Goal: Task Accomplishment & Management: Manage account settings

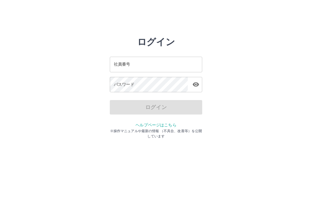
click at [155, 64] on input "社員番号" at bounding box center [156, 64] width 92 height 15
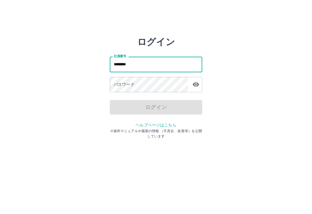
type input "*******"
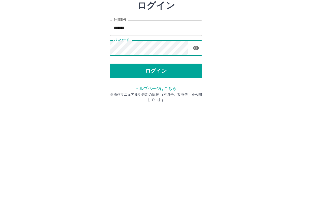
click at [167, 100] on button "ログイン" at bounding box center [156, 107] width 92 height 14
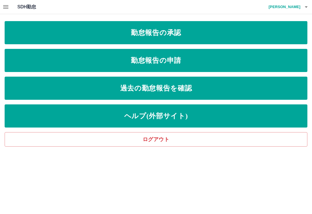
click at [188, 63] on link "勤怠報告の申請" at bounding box center [156, 60] width 303 height 23
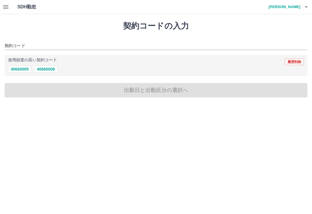
click at [46, 67] on button "40660008" at bounding box center [45, 69] width 23 height 7
type input "********"
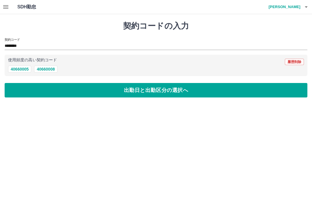
click at [153, 87] on button "出勤日と出勤区分の選択へ" at bounding box center [156, 90] width 303 height 14
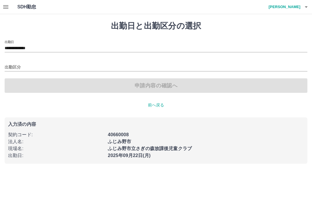
click at [12, 65] on input "出勤区分" at bounding box center [156, 67] width 303 height 7
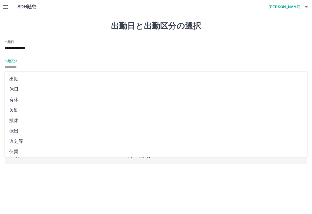
click at [14, 77] on li "出勤" at bounding box center [156, 79] width 303 height 10
type input "**"
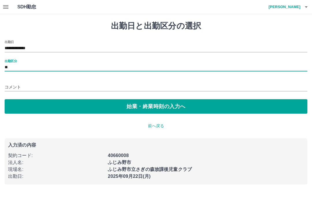
click at [159, 103] on button "始業・終業時刻の入力へ" at bounding box center [156, 106] width 303 height 14
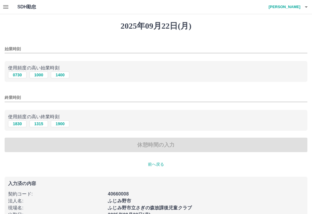
click at [38, 73] on button "1000" at bounding box center [38, 74] width 18 height 7
type input "****"
click at [62, 125] on button "1900" at bounding box center [60, 123] width 18 height 7
type input "****"
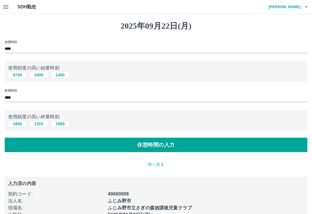
click at [145, 141] on button "休憩時間の入力" at bounding box center [156, 144] width 303 height 14
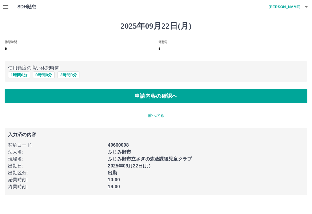
click at [16, 75] on button "1 時間 0 分" at bounding box center [19, 74] width 22 height 7
type input "*"
click at [154, 95] on button "申請内容の確認へ" at bounding box center [156, 96] width 303 height 14
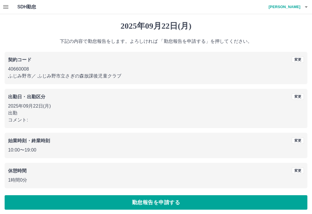
click at [148, 203] on button "勤怠報告を申請する" at bounding box center [156, 202] width 303 height 14
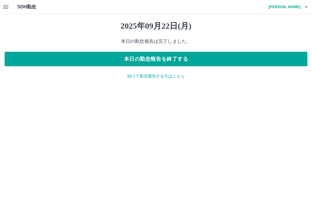
click at [176, 75] on p "続けて勤怠報告する方はこちら" at bounding box center [156, 76] width 303 height 6
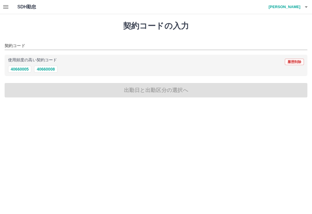
click at [42, 68] on button "40660008" at bounding box center [45, 69] width 23 height 7
type input "********"
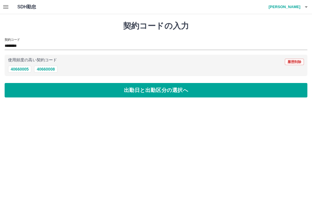
click at [164, 86] on button "出勤日と出勤区分の選択へ" at bounding box center [156, 90] width 303 height 14
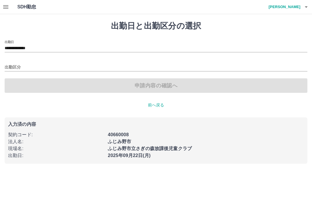
click at [18, 47] on input "**********" at bounding box center [156, 48] width 303 height 7
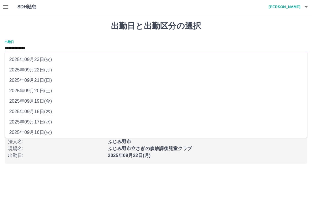
click at [22, 57] on li "2025年09月23日(火)" at bounding box center [156, 59] width 303 height 10
type input "**********"
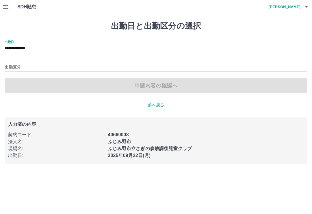
click at [10, 65] on input "出勤区分" at bounding box center [156, 67] width 303 height 7
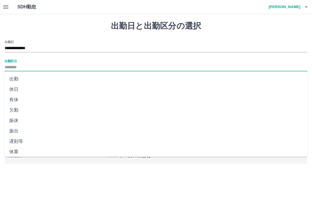
click at [14, 87] on li "休日" at bounding box center [156, 89] width 303 height 10
type input "**"
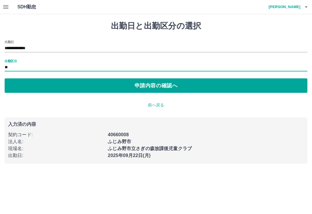
click at [170, 81] on button "申請内容の確認へ" at bounding box center [156, 85] width 303 height 14
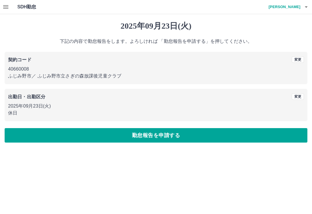
click at [163, 131] on button "勤怠報告を申請する" at bounding box center [156, 135] width 303 height 14
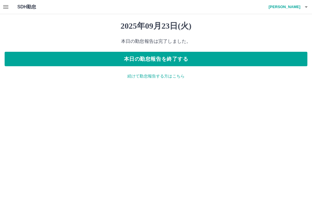
click at [3, 5] on icon "button" at bounding box center [5, 6] width 7 height 7
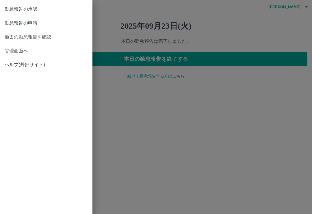
click at [47, 11] on span "勤怠報告の承認" at bounding box center [46, 9] width 83 height 7
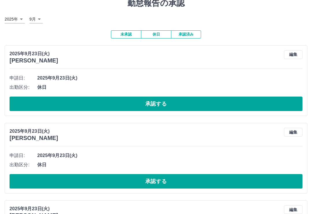
click at [209, 108] on button "承認する" at bounding box center [156, 104] width 293 height 14
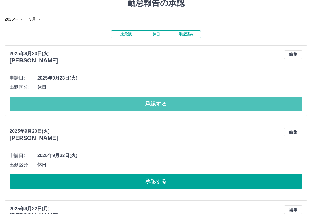
click at [197, 101] on button "承認する" at bounding box center [156, 103] width 293 height 14
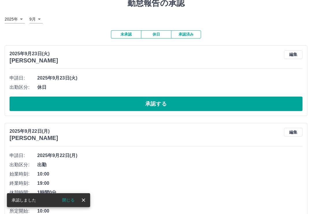
click at [182, 100] on button "承認する" at bounding box center [156, 103] width 293 height 14
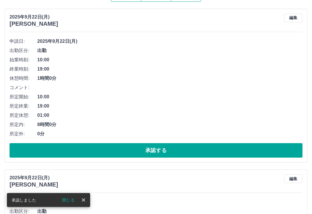
scroll to position [60, 0]
click at [176, 147] on button "承認する" at bounding box center [156, 150] width 293 height 14
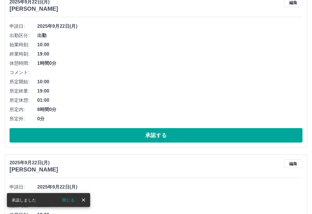
scroll to position [75, 0]
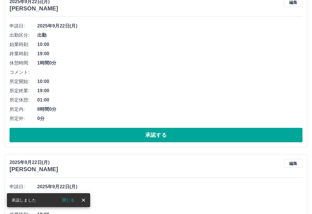
click at [181, 133] on button "承認する" at bounding box center [156, 135] width 293 height 14
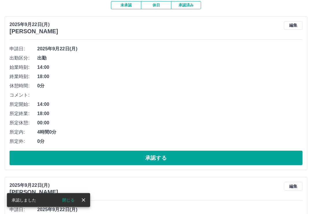
scroll to position [52, 0]
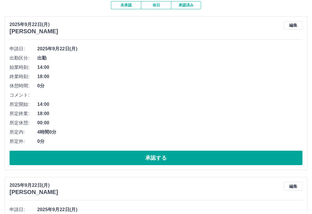
click at [179, 157] on button "承認する" at bounding box center [156, 157] width 293 height 14
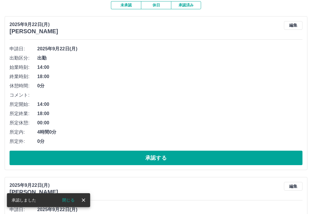
click at [176, 159] on button "承認する" at bounding box center [156, 157] width 293 height 14
click at [175, 155] on button "承認する" at bounding box center [156, 157] width 293 height 14
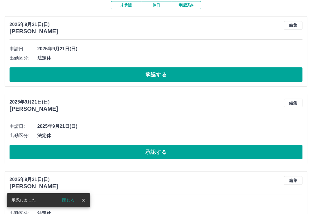
click at [173, 75] on button "承認する" at bounding box center [156, 74] width 293 height 14
click at [186, 73] on button "承認する" at bounding box center [156, 74] width 293 height 14
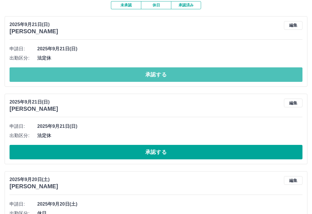
click at [186, 74] on button "承認する" at bounding box center [156, 74] width 293 height 14
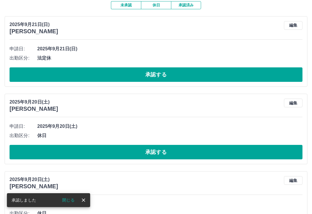
click at [187, 64] on div "申請日: 2025年9月21日(日) 出勤区分: 法定休 承認する" at bounding box center [156, 63] width 293 height 38
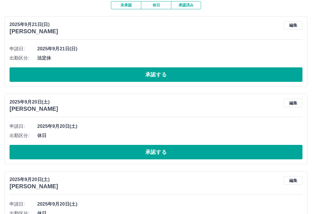
click at [163, 73] on button "承認する" at bounding box center [156, 74] width 293 height 14
click at [165, 65] on div "申請日: 2025年9月20日(土) 出勤区分: 休日 承認する" at bounding box center [156, 63] width 293 height 38
click at [165, 71] on button "承認する" at bounding box center [156, 74] width 293 height 14
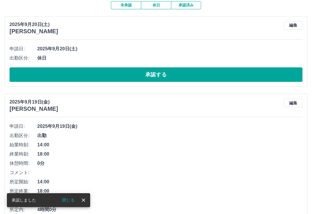
click at [293, 22] on button "編集" at bounding box center [293, 25] width 18 height 9
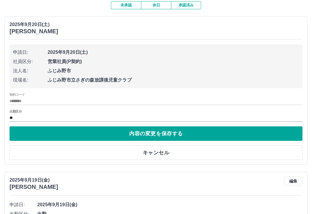
click at [66, 116] on input "**" at bounding box center [156, 117] width 293 height 7
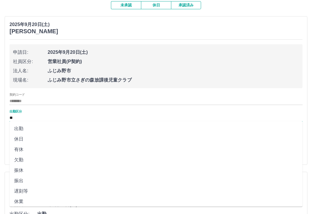
click at [57, 172] on li "振休" at bounding box center [156, 170] width 293 height 10
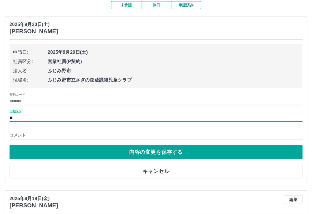
type input "**"
click at [75, 131] on input "コメント" at bounding box center [156, 135] width 293 height 8
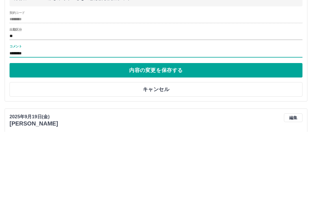
type input "********"
click at [257, 145] on button "内容の変更を保存する" at bounding box center [156, 152] width 293 height 14
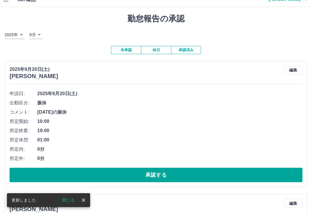
scroll to position [0, 0]
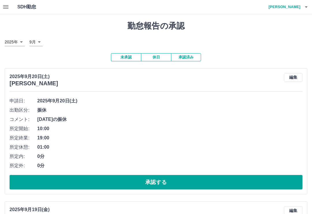
click at [166, 177] on button "承認する" at bounding box center [156, 182] width 293 height 14
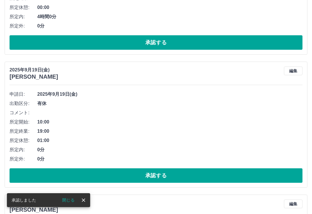
scroll to position [163, 0]
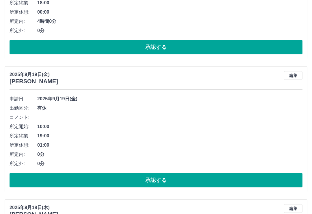
click at [186, 178] on button "承認する" at bounding box center [156, 180] width 293 height 14
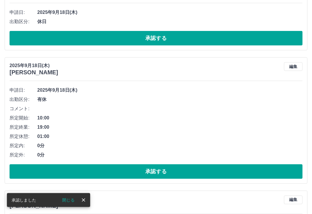
click at [181, 167] on button "承認する" at bounding box center [156, 171] width 293 height 14
click at [180, 166] on button "承認する" at bounding box center [156, 171] width 293 height 14
click at [182, 166] on button "承認する" at bounding box center [156, 171] width 293 height 14
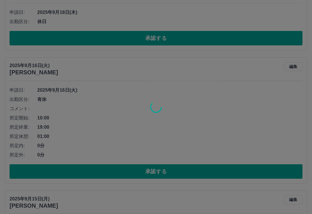
scroll to position [160, 0]
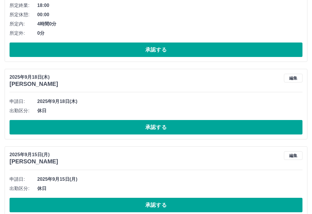
click at [164, 202] on button "承認する" at bounding box center [156, 205] width 293 height 14
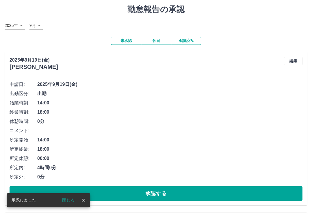
scroll to position [0, 0]
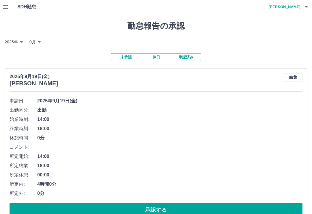
click at [308, 9] on icon "button" at bounding box center [306, 6] width 7 height 7
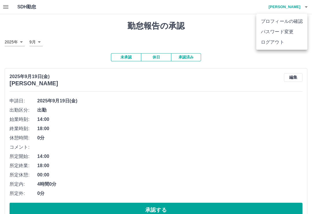
click at [285, 43] on li "ログアウト" at bounding box center [281, 42] width 51 height 10
